Goal: Task Accomplishment & Management: Manage account settings

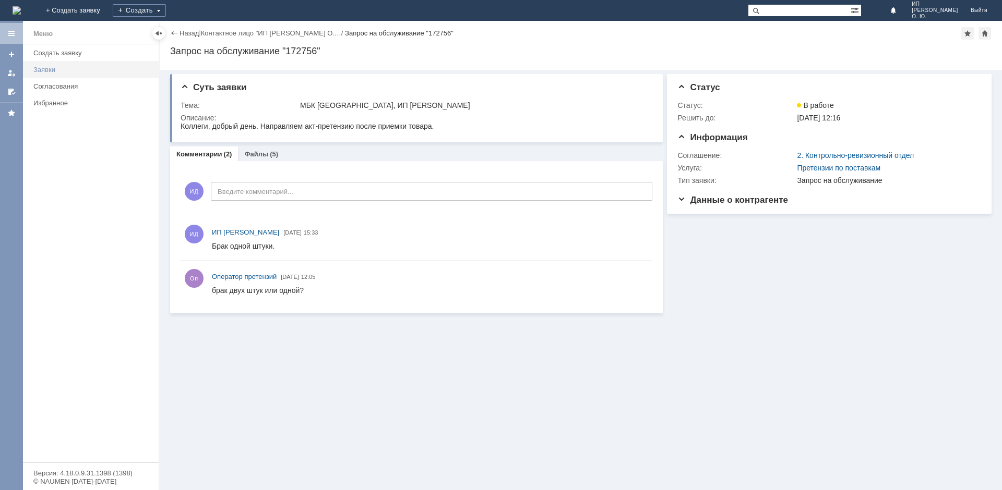
click at [52, 65] on link "Заявки" at bounding box center [92, 70] width 127 height 16
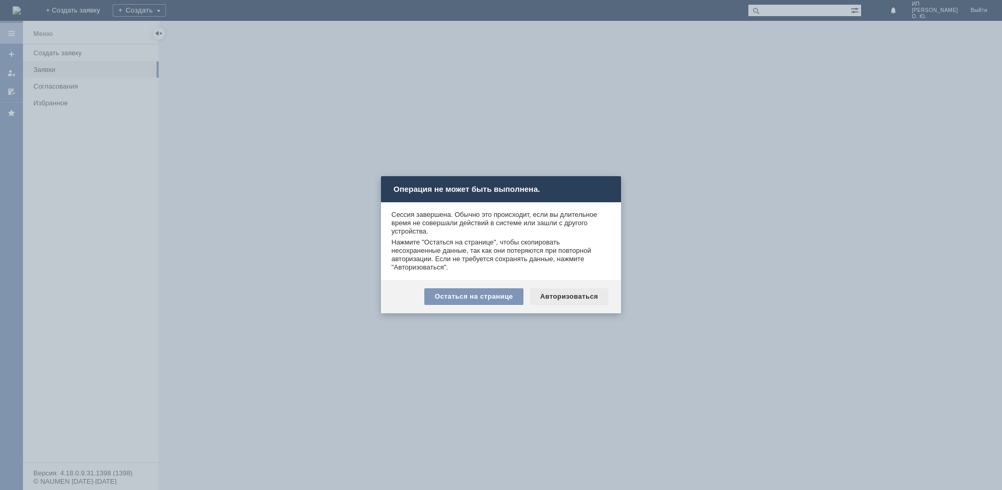
click at [580, 294] on div "Авторизоваться" at bounding box center [568, 296] width 79 height 17
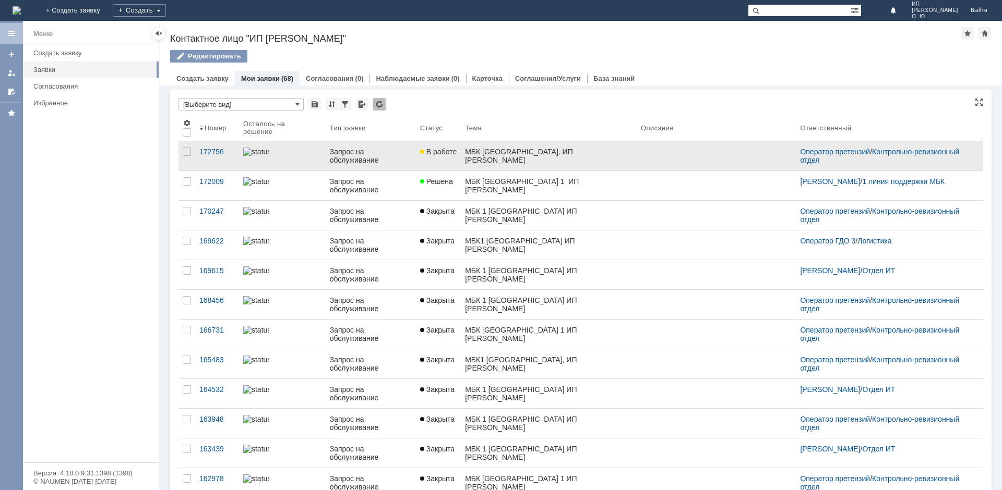
click at [498, 156] on div "МБК [GEOGRAPHIC_DATA], ИП [PERSON_NAME]" at bounding box center [548, 156] width 167 height 17
